Goal: Task Accomplishment & Management: Complete application form

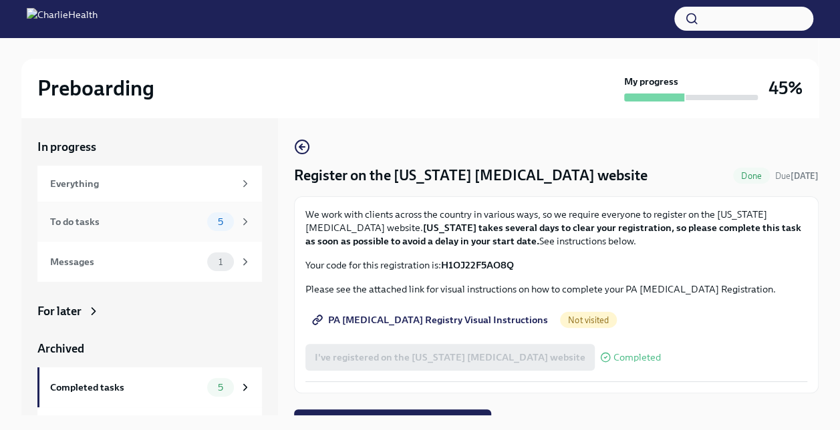
click at [189, 226] on div "To do tasks" at bounding box center [126, 221] width 152 height 15
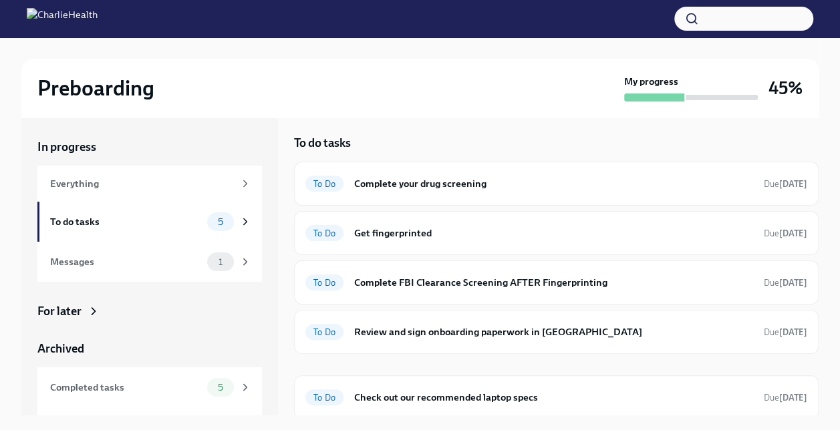
scroll to position [5, 0]
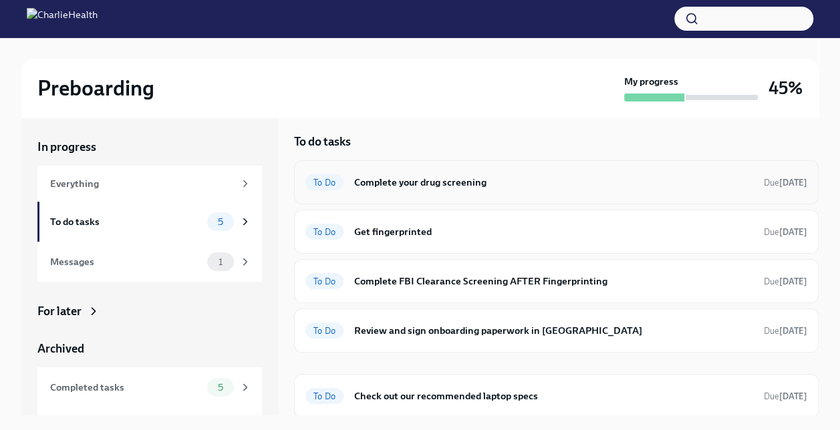
click at [498, 186] on h6 "Complete your drug screening" at bounding box center [553, 182] width 399 height 15
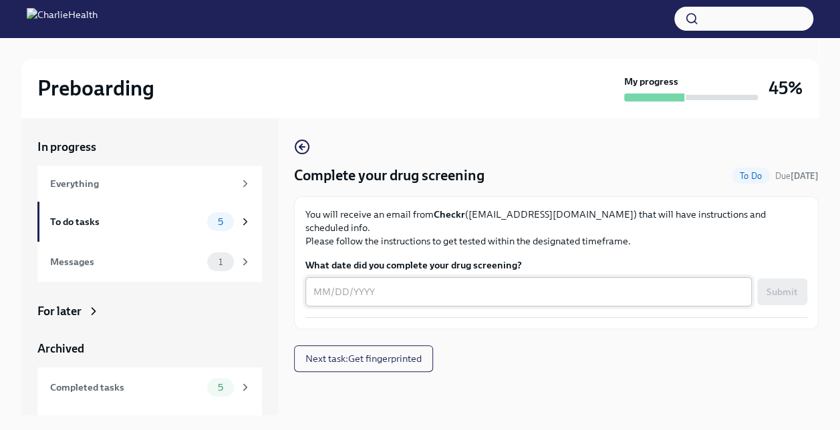
click at [367, 284] on textarea "What date did you complete your drug screening?" at bounding box center [528, 292] width 430 height 16
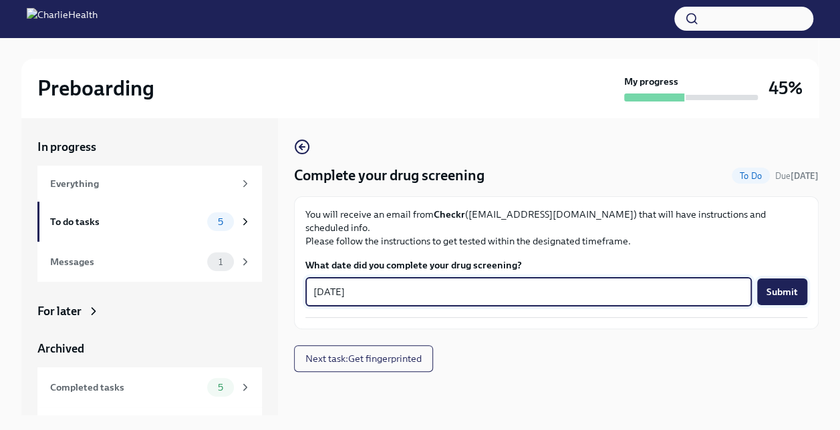
type textarea "[DATE]"
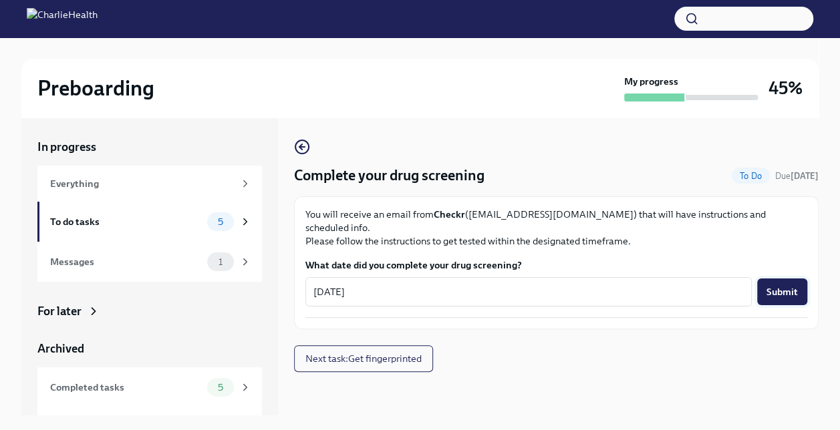
click at [784, 285] on span "Submit" at bounding box center [781, 291] width 31 height 13
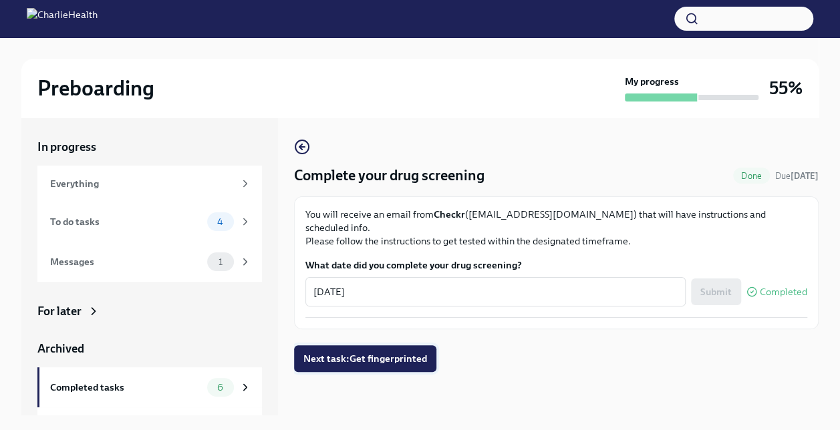
click at [392, 352] on span "Next task : Get fingerprinted" at bounding box center [365, 358] width 124 height 13
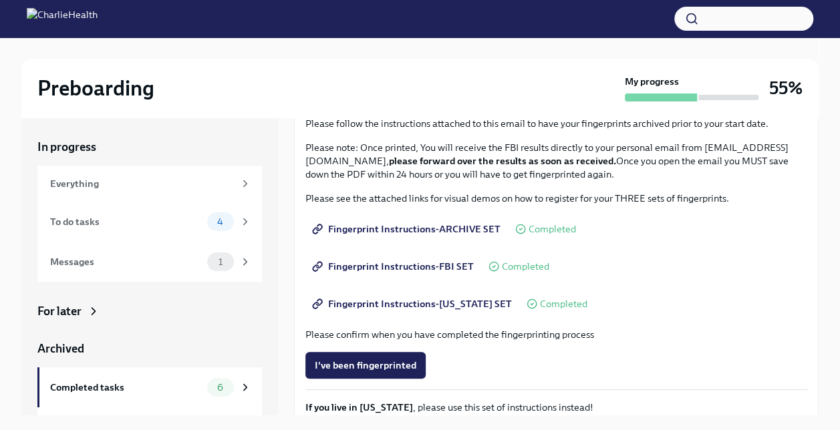
scroll to position [134, 0]
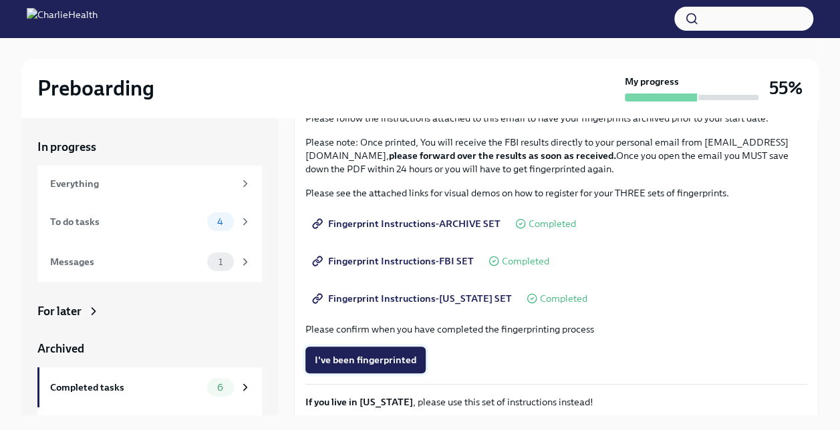
click at [395, 357] on span "I've been fingerprinted" at bounding box center [366, 359] width 102 height 13
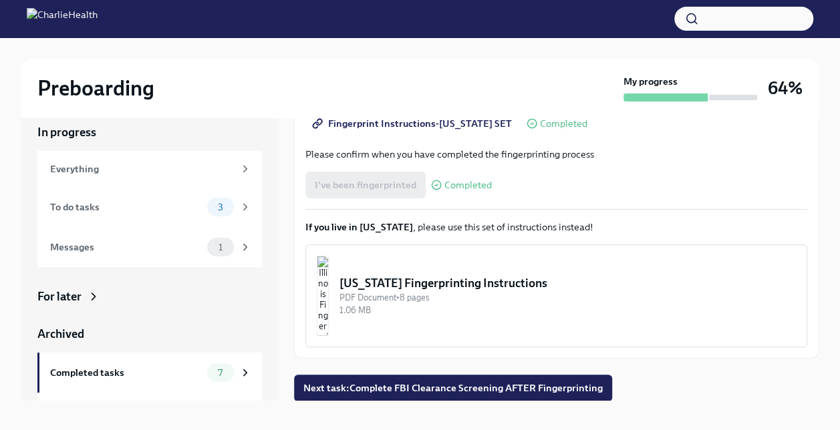
scroll to position [23, 0]
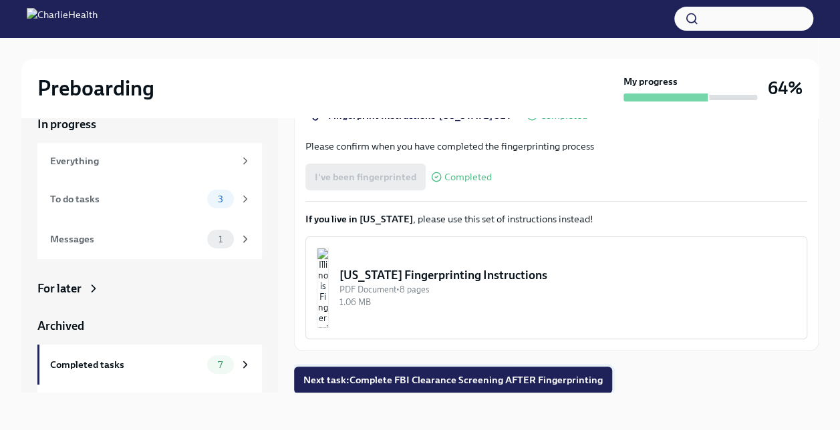
click at [407, 382] on span "Next task : Complete FBI Clearance Screening AFTER Fingerprinting" at bounding box center [452, 379] width 299 height 13
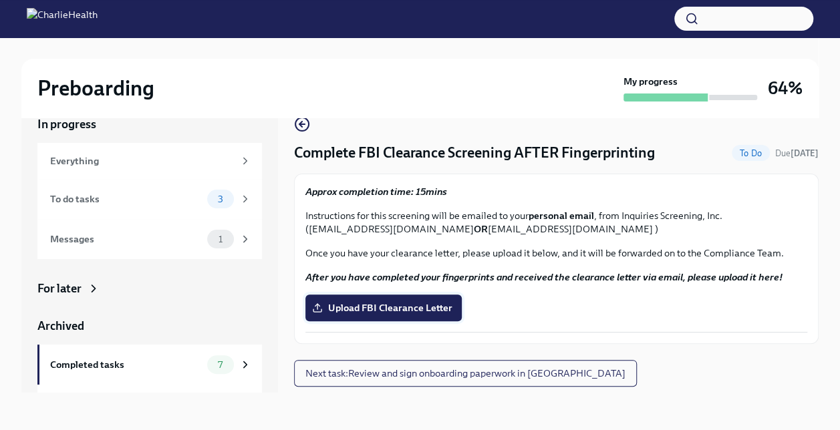
click at [398, 307] on span "Upload FBI Clearance Letter" at bounding box center [384, 307] width 138 height 13
click at [0, 0] on input "Upload FBI Clearance Letter" at bounding box center [0, 0] width 0 height 0
click at [424, 303] on span "E2025260000000209093 response.pdf" at bounding box center [413, 307] width 196 height 13
click at [0, 0] on input "E2025260000000209093 response.pdf" at bounding box center [0, 0] width 0 height 0
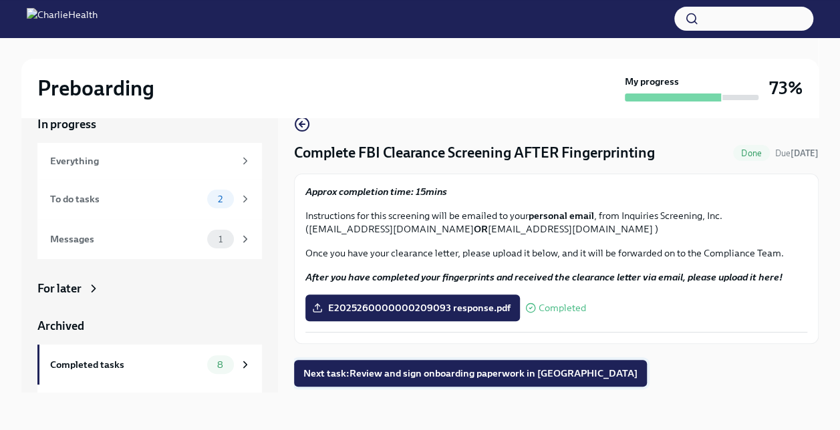
click at [414, 375] on span "Next task : Review and sign onboarding paperwork in [GEOGRAPHIC_DATA]" at bounding box center [470, 373] width 334 height 13
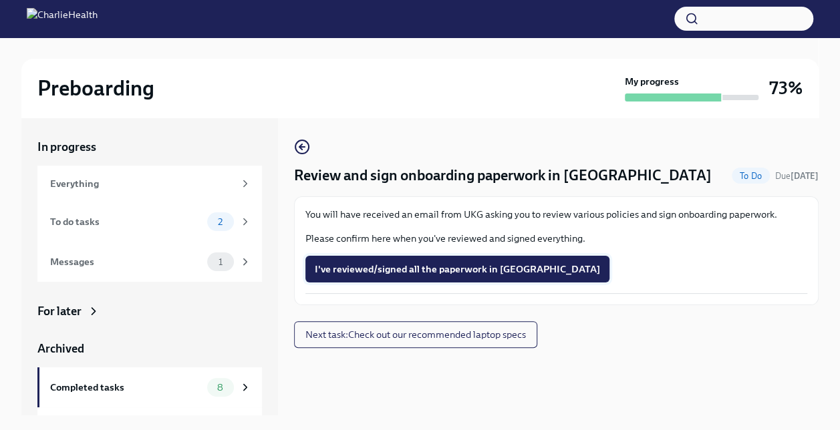
click at [419, 266] on span "I've reviewed/signed all the paperwork in [GEOGRAPHIC_DATA]" at bounding box center [457, 269] width 285 height 13
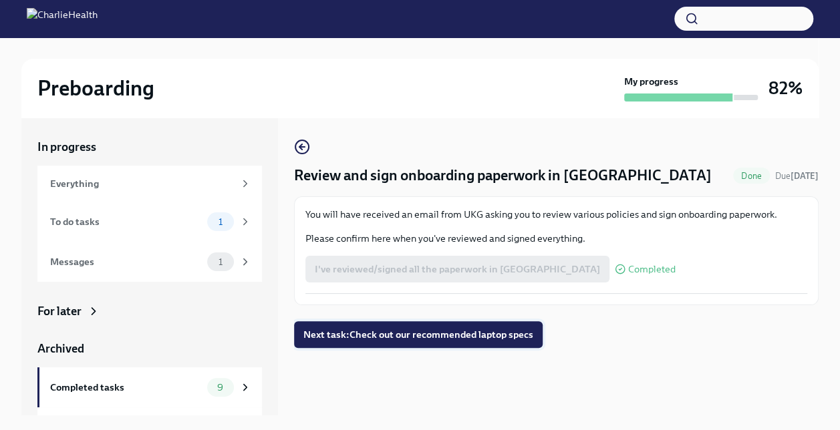
click at [396, 335] on span "Next task : Check out our recommended laptop specs" at bounding box center [418, 334] width 230 height 13
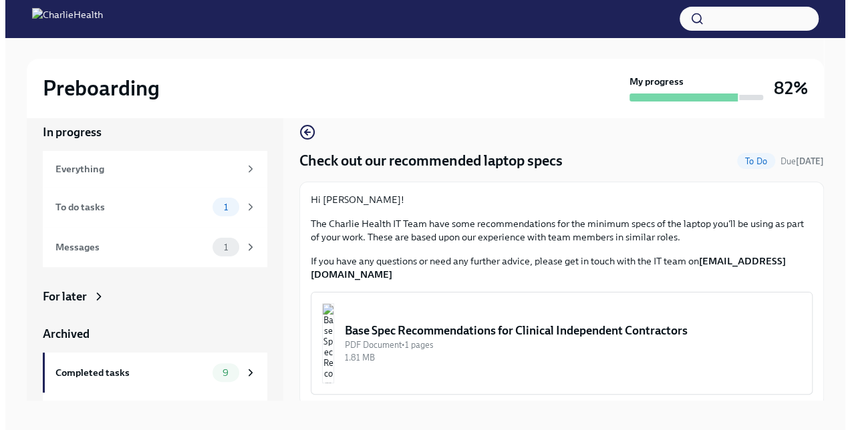
scroll to position [23, 0]
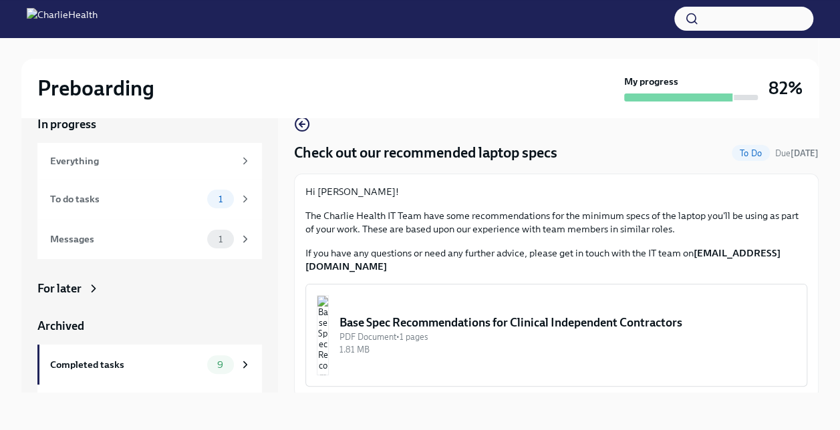
click at [509, 315] on div "Base Spec Recommendations for Clinical Independent Contractors" at bounding box center [567, 323] width 456 height 16
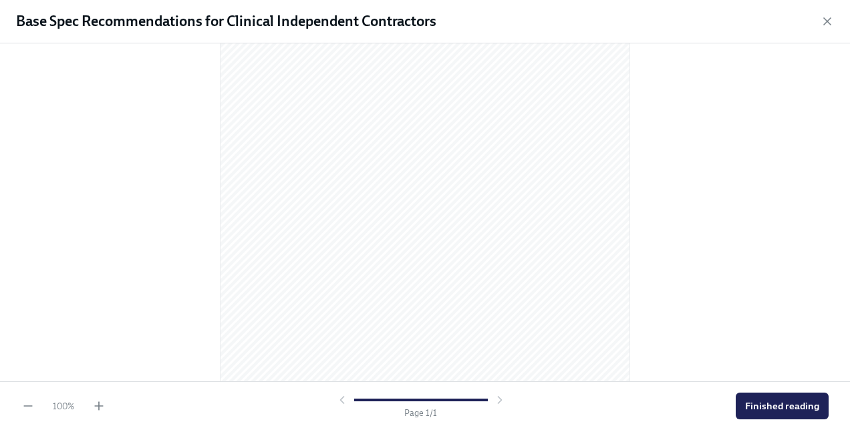
scroll to position [213, 0]
click at [773, 399] on button "Finished reading" at bounding box center [782, 406] width 93 height 27
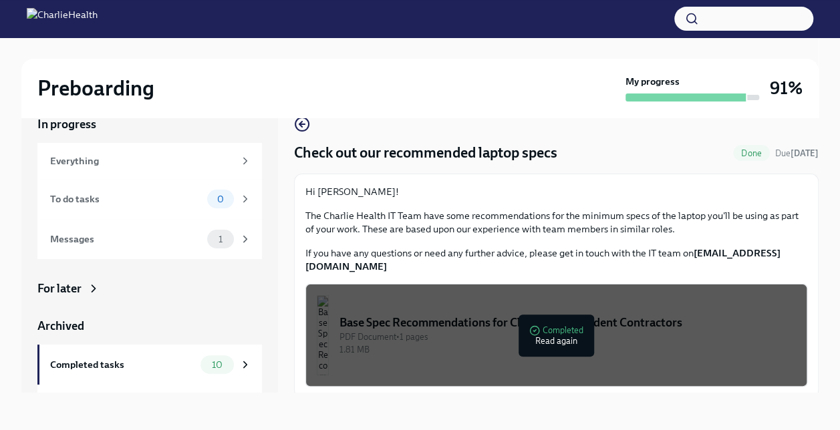
scroll to position [32, 0]
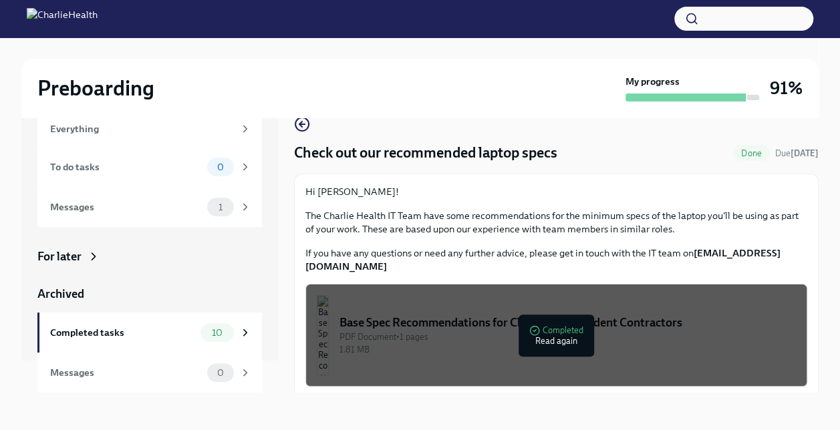
click at [589, 213] on p "The Charlie Health IT Team have some recommendations for the minimum specs of t…" at bounding box center [556, 222] width 502 height 27
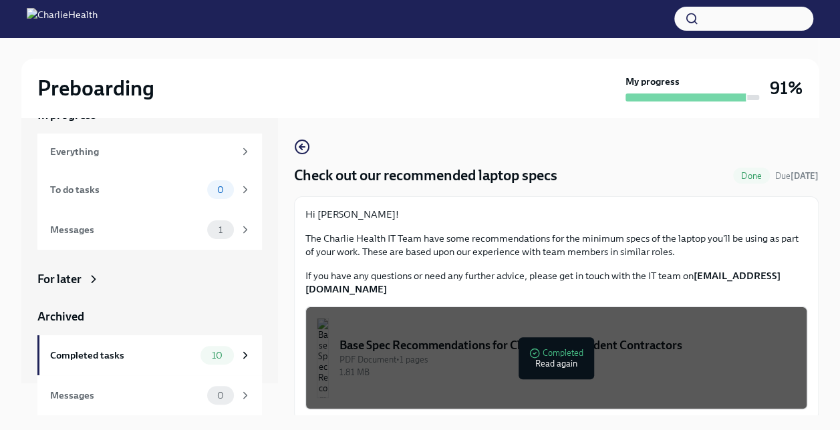
scroll to position [23, 0]
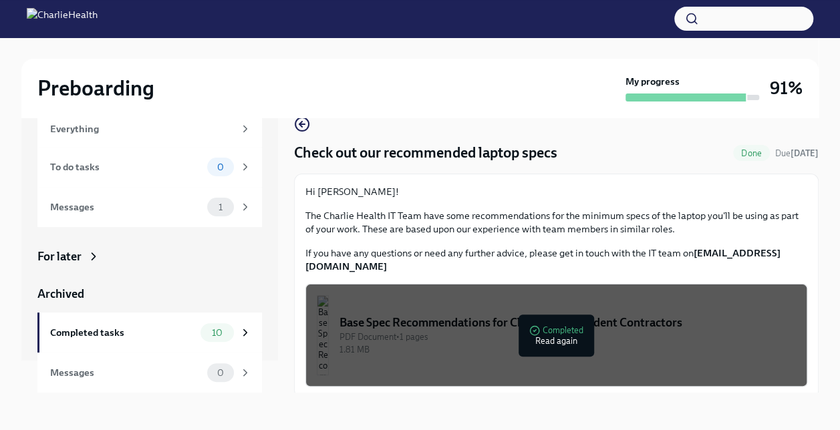
click at [645, 203] on div "Hi [PERSON_NAME]! The Charlie Health IT Team have some recommendations for the …" at bounding box center [556, 229] width 502 height 88
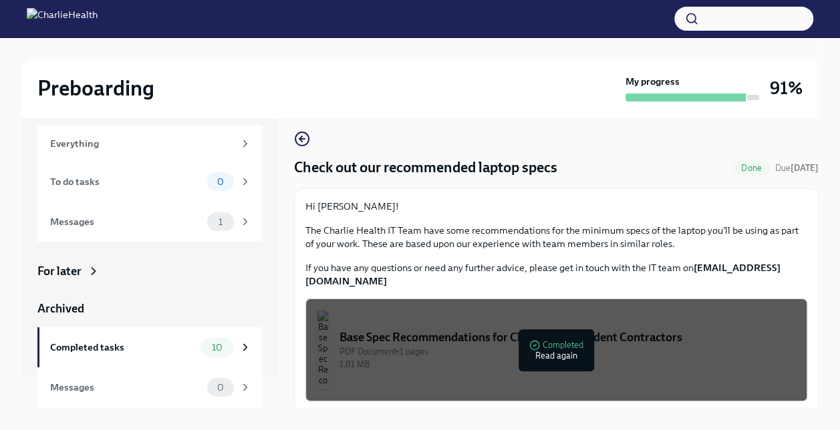
scroll to position [0, 0]
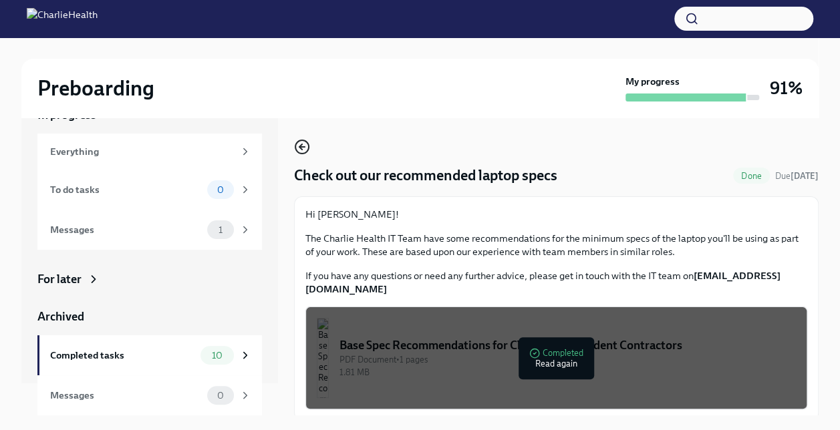
click at [305, 141] on circle "button" at bounding box center [301, 146] width 13 height 13
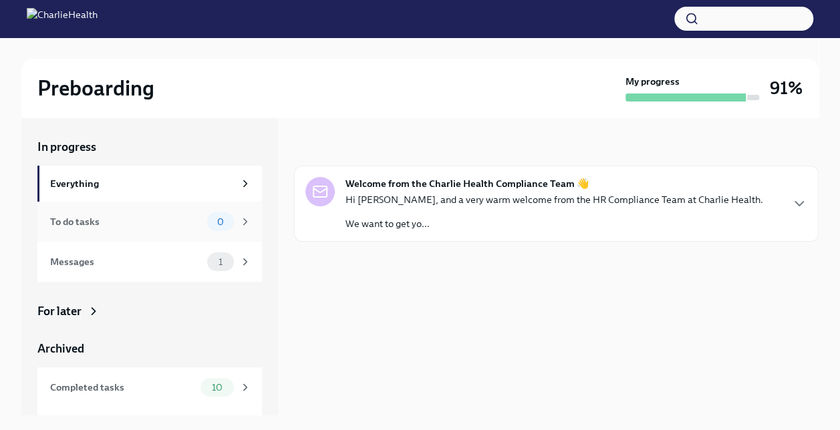
click at [166, 216] on div "To do tasks" at bounding box center [126, 221] width 152 height 15
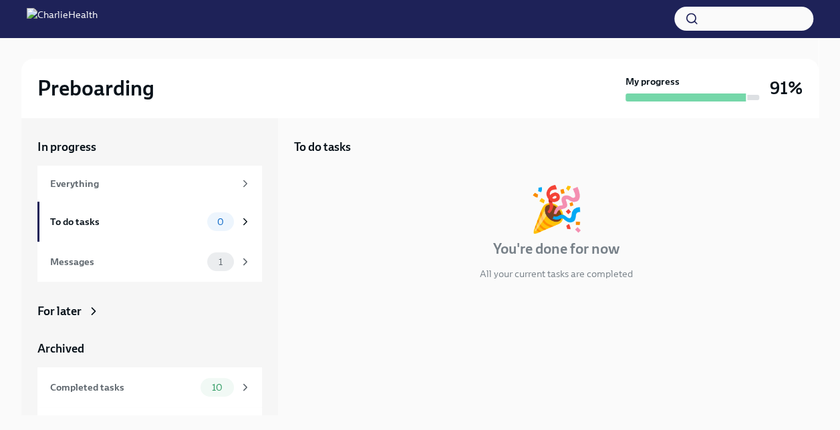
click at [786, 87] on h3 "91%" at bounding box center [786, 88] width 33 height 24
click at [704, 88] on div "My progress" at bounding box center [692, 88] width 134 height 27
click at [539, 247] on h4 "You're done for now" at bounding box center [556, 249] width 126 height 20
click at [188, 262] on div "Messages" at bounding box center [126, 262] width 152 height 15
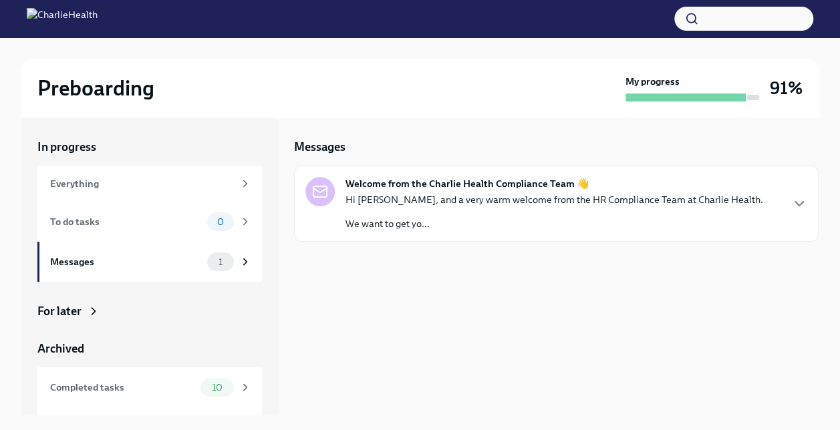
click at [504, 214] on div "Hi [PERSON_NAME], and a very warm welcome from the HR Compliance Team at Charli…" at bounding box center [554, 211] width 418 height 37
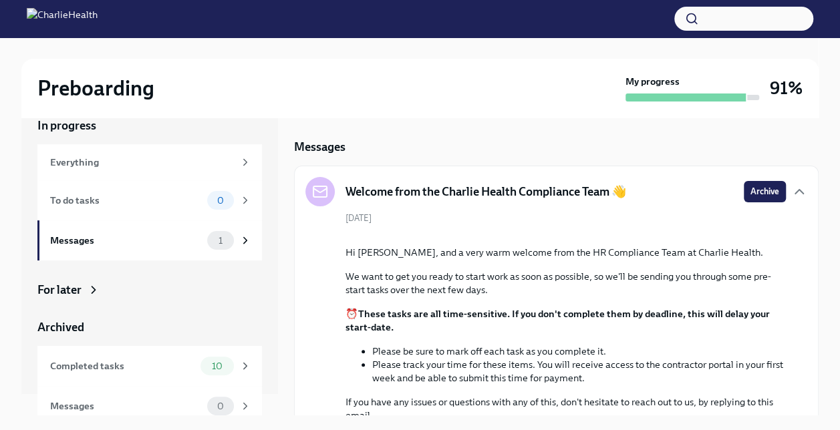
scroll to position [32, 0]
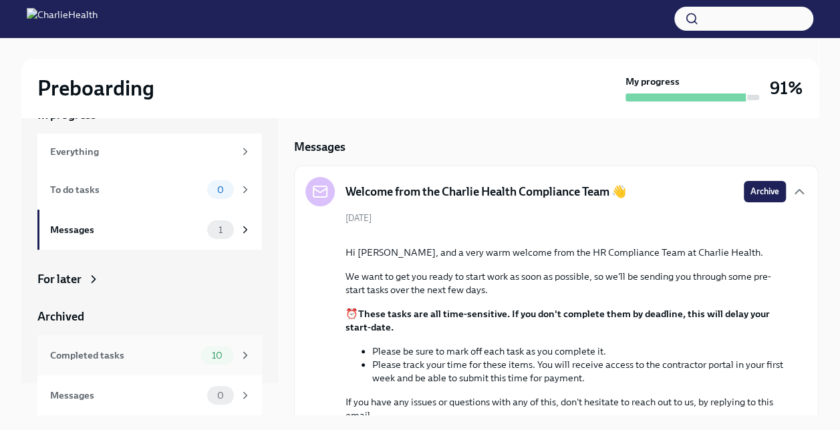
click at [150, 350] on div "Completed tasks" at bounding box center [122, 355] width 145 height 15
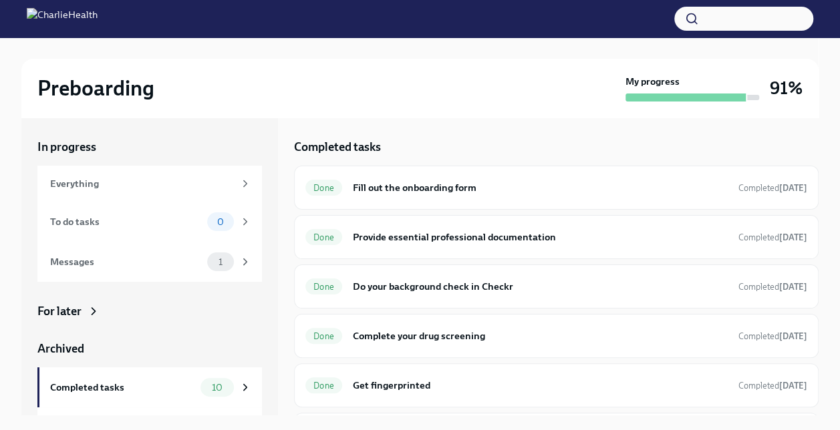
click at [98, 16] on img at bounding box center [62, 18] width 71 height 21
click at [73, 86] on h2 "Preboarding" at bounding box center [95, 88] width 117 height 27
click at [31, 17] on img at bounding box center [62, 18] width 71 height 21
click at [92, 15] on img at bounding box center [62, 18] width 71 height 21
